Goal: Task Accomplishment & Management: Manage account settings

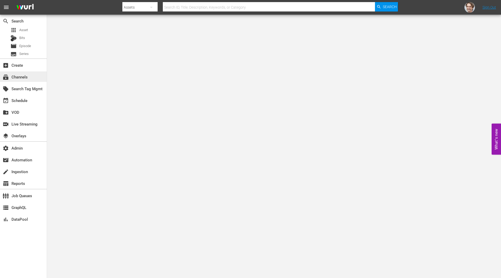
click at [18, 73] on div "subscriptions Channels" at bounding box center [23, 76] width 47 height 10
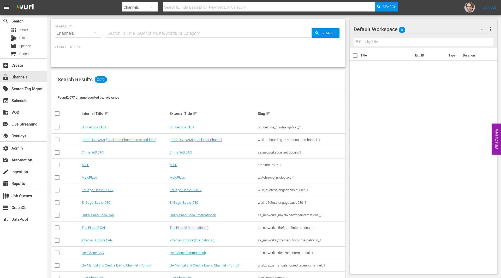
click at [195, 34] on input "text" at bounding box center [209, 33] width 205 height 13
paste input "bloomberg_quicktake_3"
type input "bloomberg_quicktake_3"
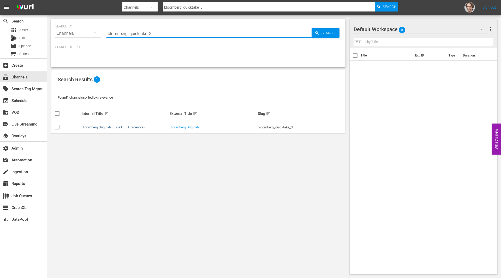
type input "bloomberg_quicktake_3"
click at [98, 126] on link "Bloomberg Originals (Safe US - Gracenote)" at bounding box center [113, 127] width 63 height 4
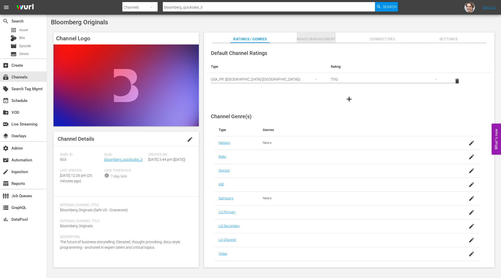
click at [329, 38] on span "Image Management" at bounding box center [316, 39] width 39 height 7
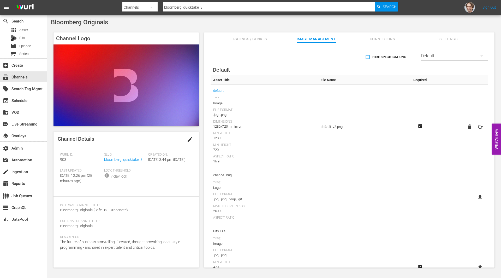
click at [270, 38] on span "Ratings / Genres" at bounding box center [250, 39] width 39 height 7
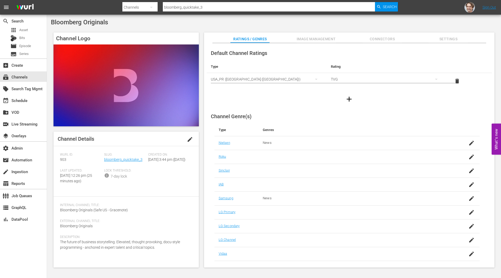
click at [463, 40] on span "Settings" at bounding box center [448, 39] width 39 height 7
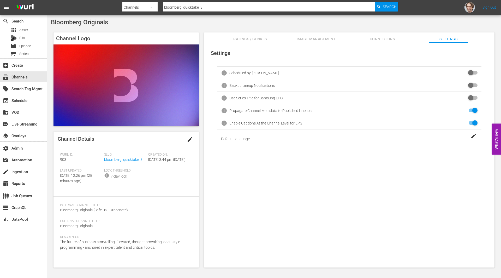
click at [380, 38] on span "Connectors" at bounding box center [382, 39] width 39 height 7
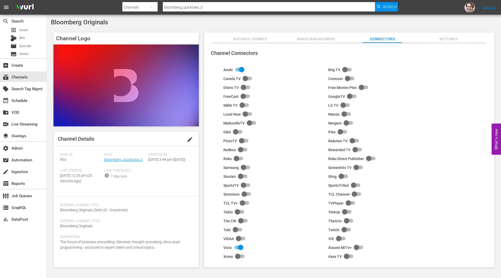
click at [345, 104] on input "checkbox" at bounding box center [344, 105] width 11 height 6
checkbox input "true"
click at [314, 38] on span "Image Management" at bounding box center [316, 39] width 39 height 7
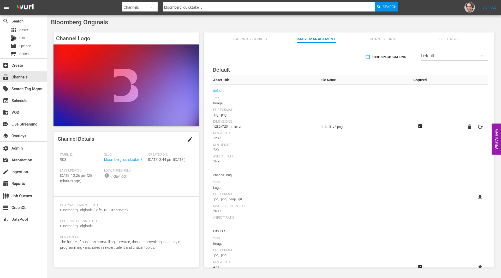
click at [249, 41] on span "Ratings / Genres" at bounding box center [250, 39] width 39 height 7
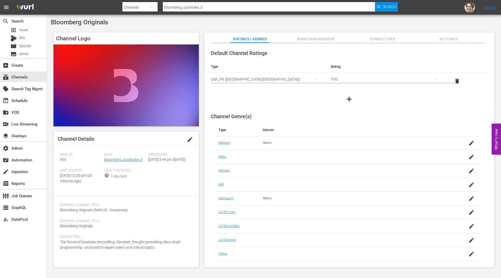
click at [308, 41] on span "Image Management" at bounding box center [316, 39] width 39 height 7
